Goal: Transaction & Acquisition: Purchase product/service

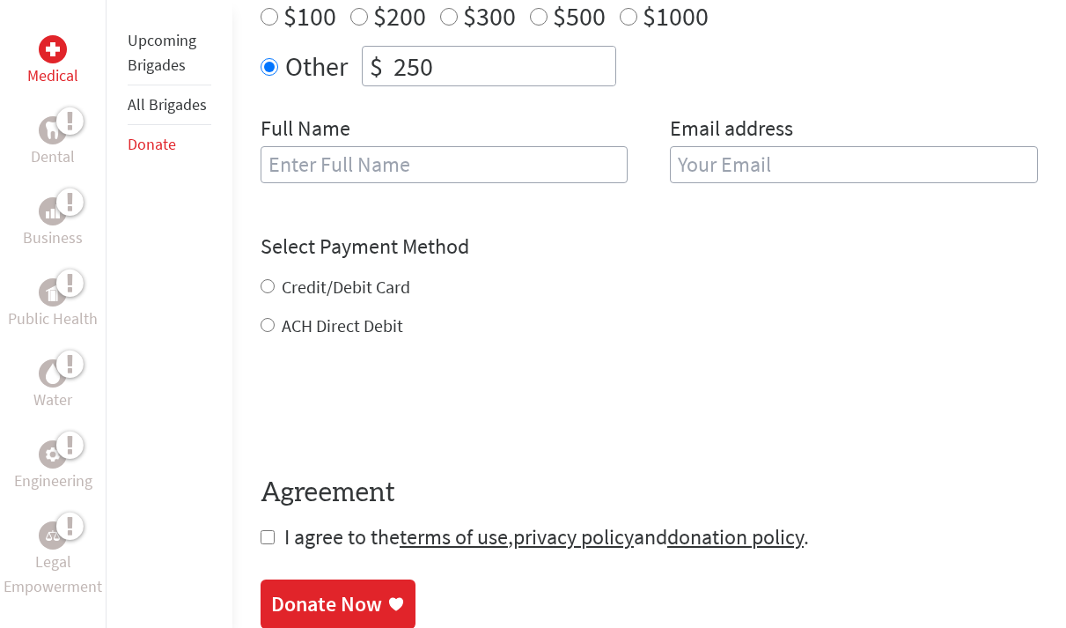
scroll to position [774, 0]
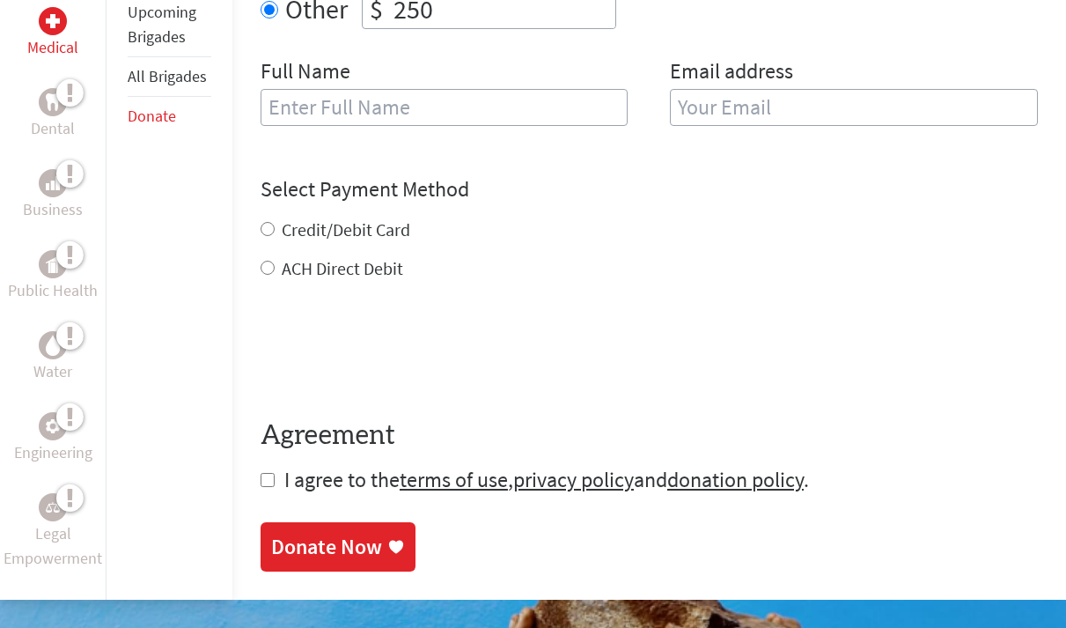
click at [507, 112] on input "text" at bounding box center [445, 107] width 368 height 37
type input "Ellee"
click at [808, 100] on input "email" at bounding box center [854, 107] width 368 height 37
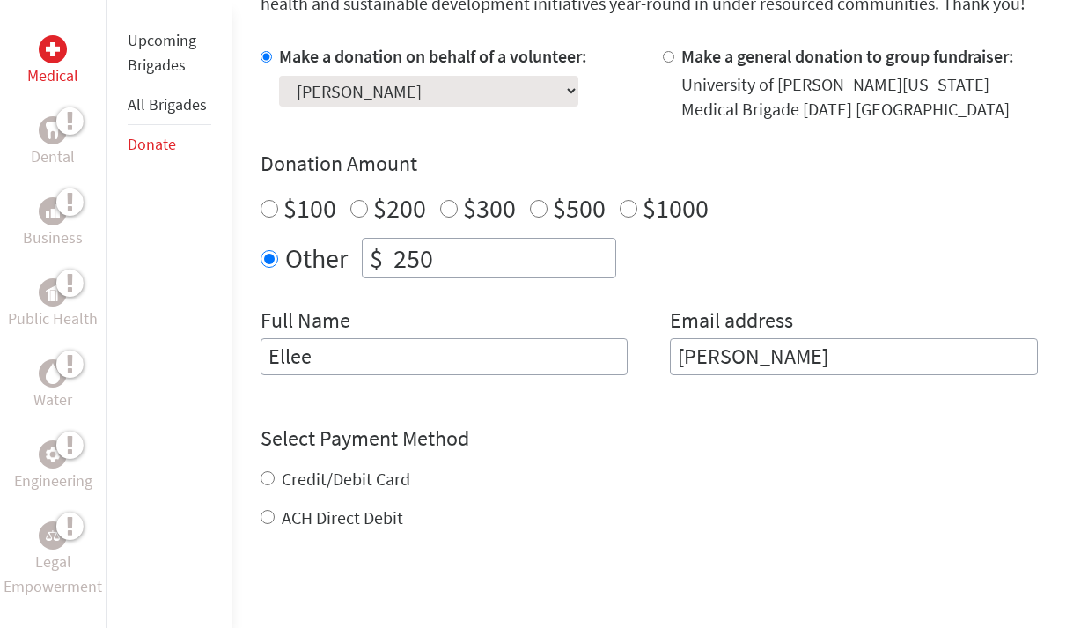
scroll to position [0, 0]
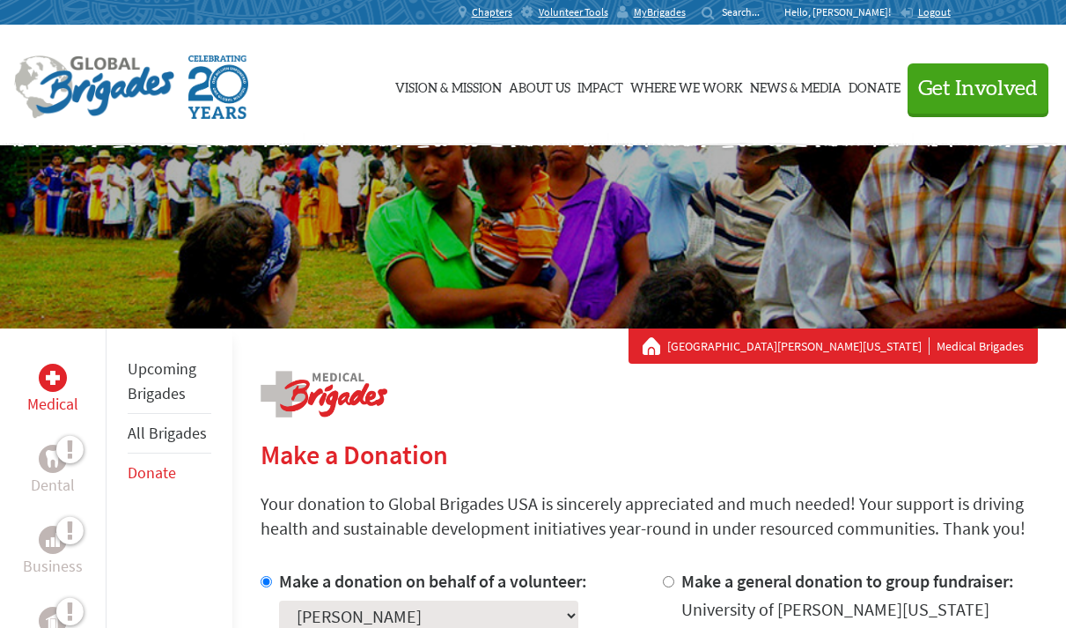
type input "[PERSON_NAME]"
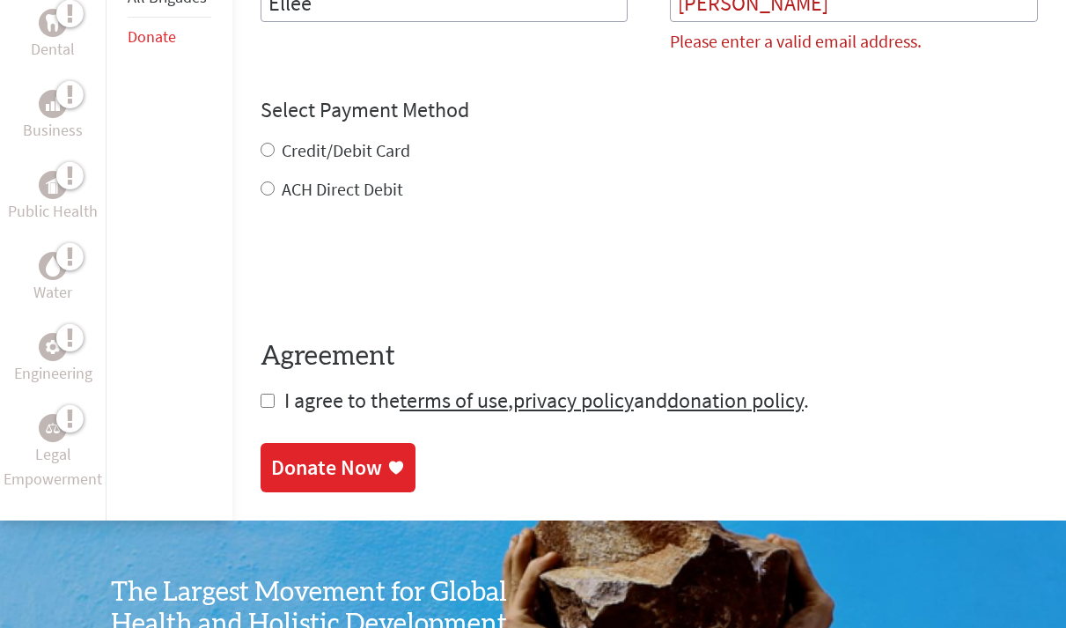
scroll to position [534, 0]
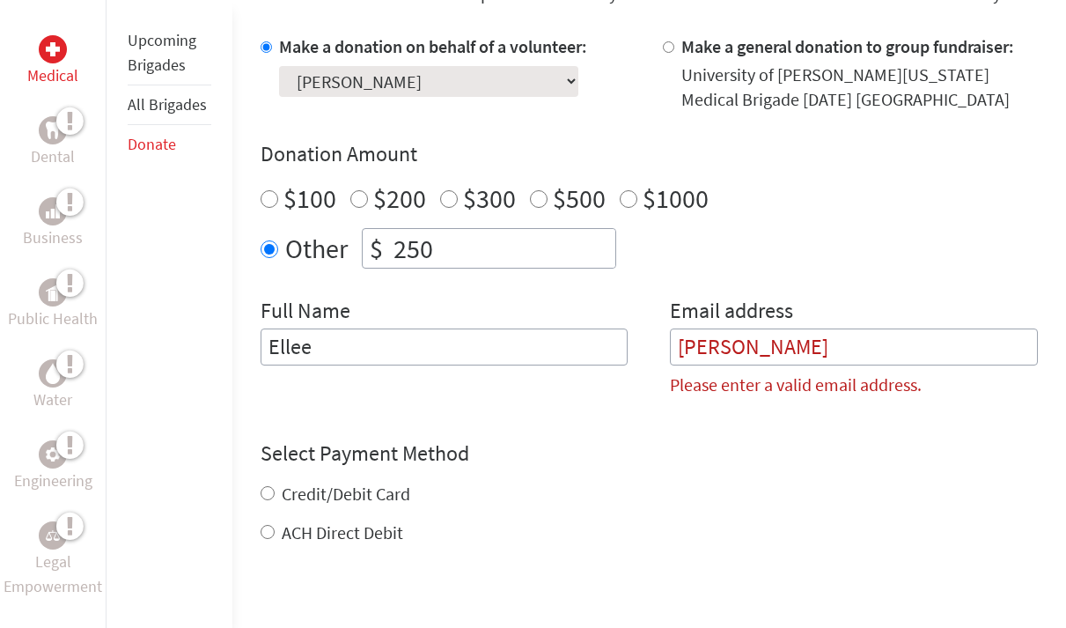
click at [504, 357] on input "Ellee" at bounding box center [445, 346] width 368 height 37
type input "[PERSON_NAME]"
click at [759, 348] on input "[PERSON_NAME]" at bounding box center [854, 346] width 368 height 37
type input "R"
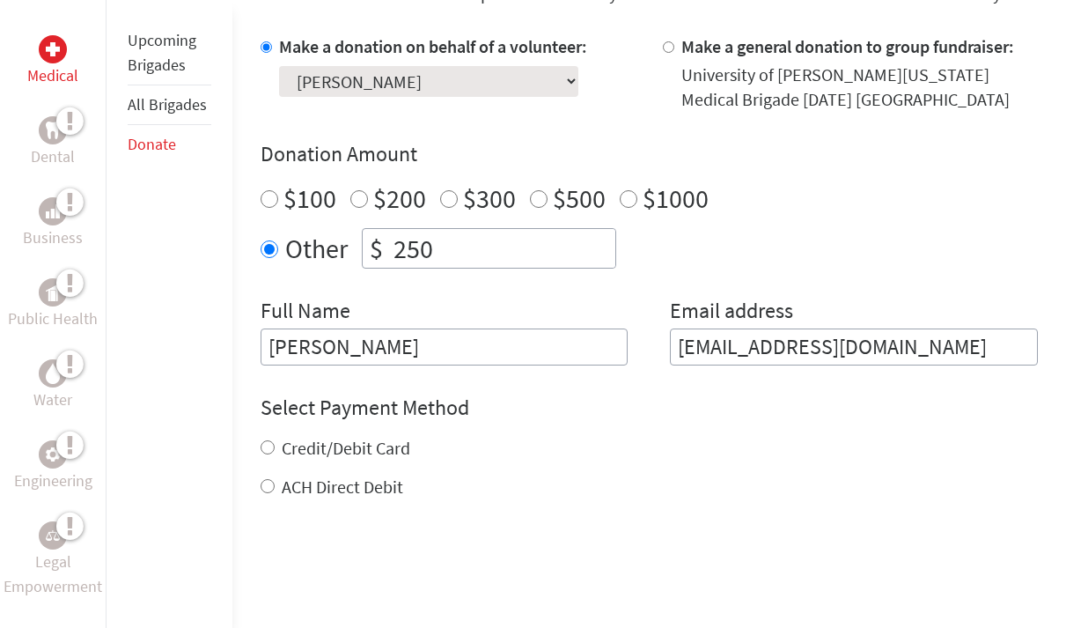
type input "[EMAIL_ADDRESS][DOMAIN_NAME]"
click at [639, 430] on div "Select Payment Method NOTE: American Express is not accepted. Please proceed no…" at bounding box center [649, 446] width 777 height 106
click at [264, 437] on div "Credit/Debit Card" at bounding box center [649, 448] width 777 height 25
click at [269, 452] on input "Credit/Debit Card" at bounding box center [268, 447] width 14 height 14
radio input "true"
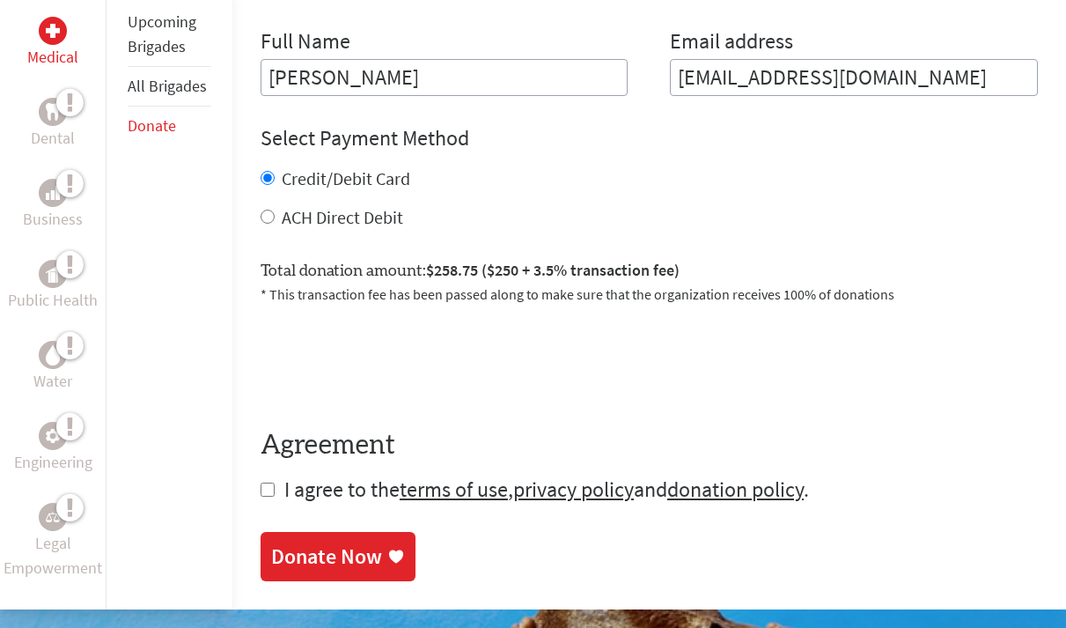
scroll to position [806, 0]
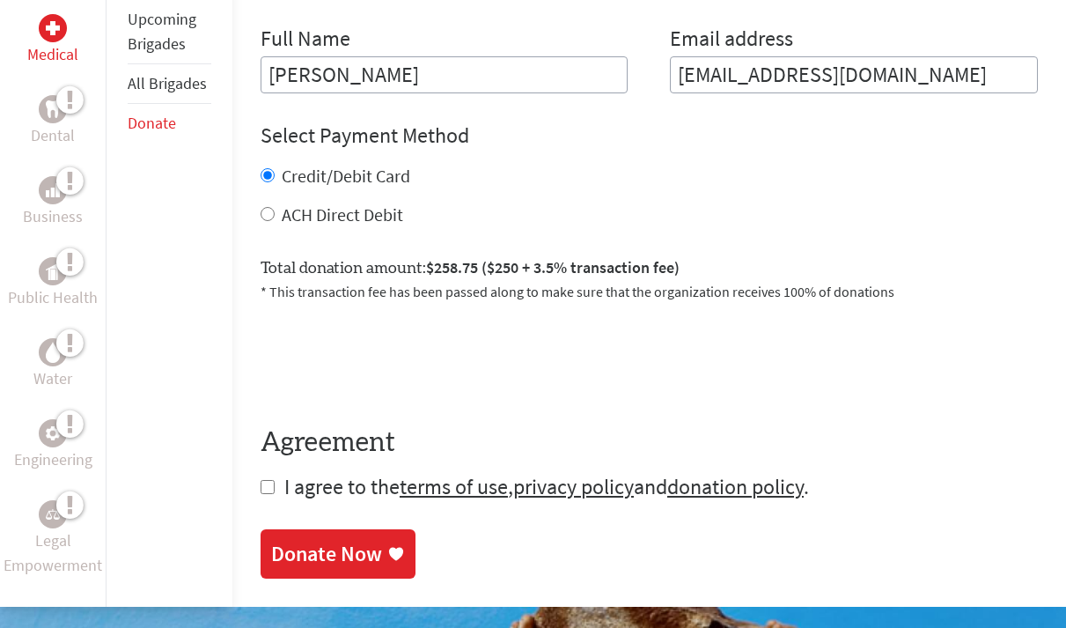
click at [270, 489] on input "checkbox" at bounding box center [268, 487] width 14 height 14
checkbox input "true"
click at [294, 549] on div "Donate Now" at bounding box center [326, 555] width 111 height 28
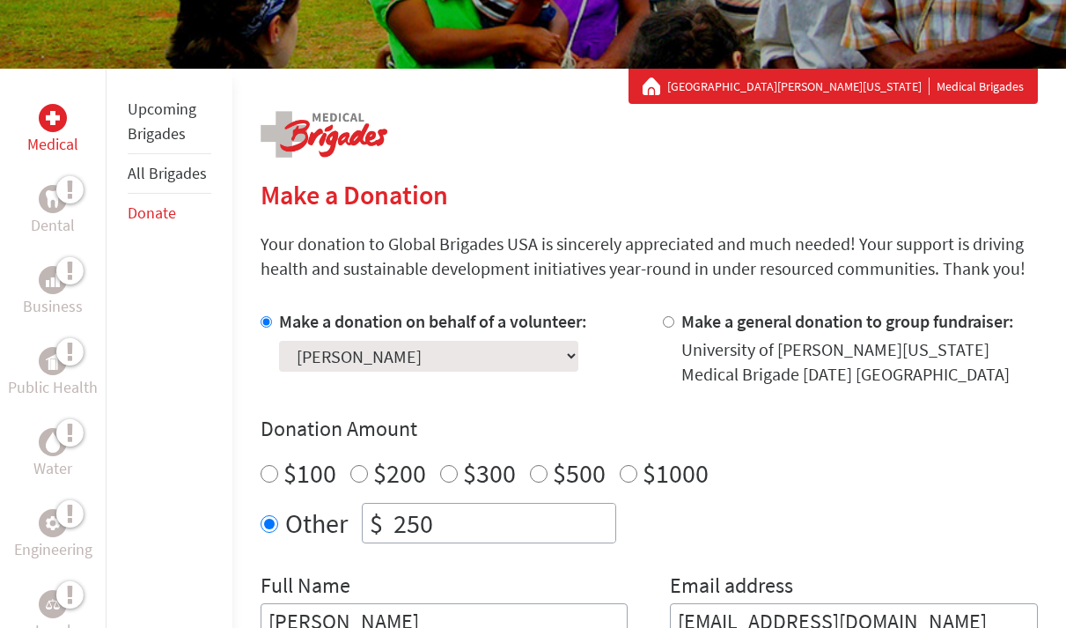
scroll to position [440, 0]
